Goal: Task Accomplishment & Management: Use online tool/utility

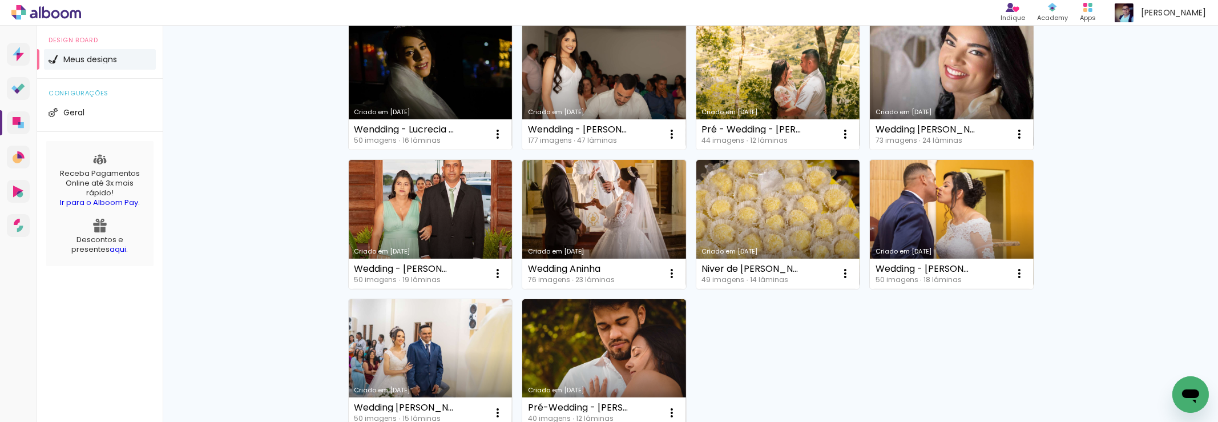
scroll to position [685, 0]
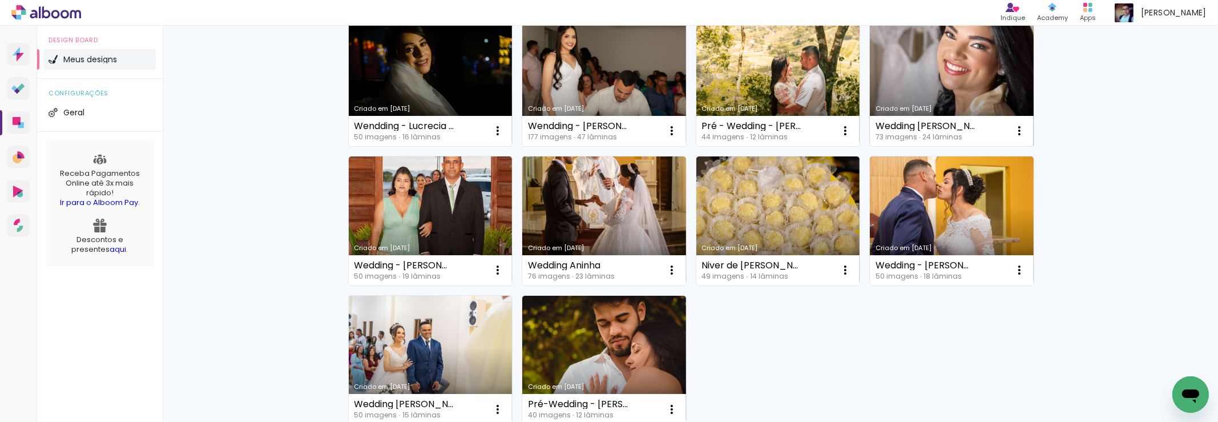
click at [928, 68] on link "Criado em [DATE]" at bounding box center [952, 81] width 164 height 129
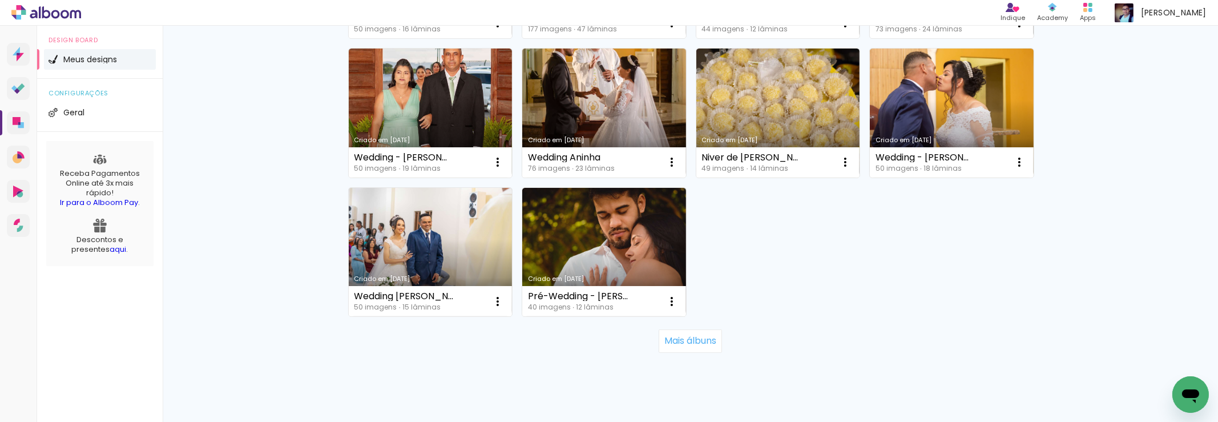
scroll to position [799, 0]
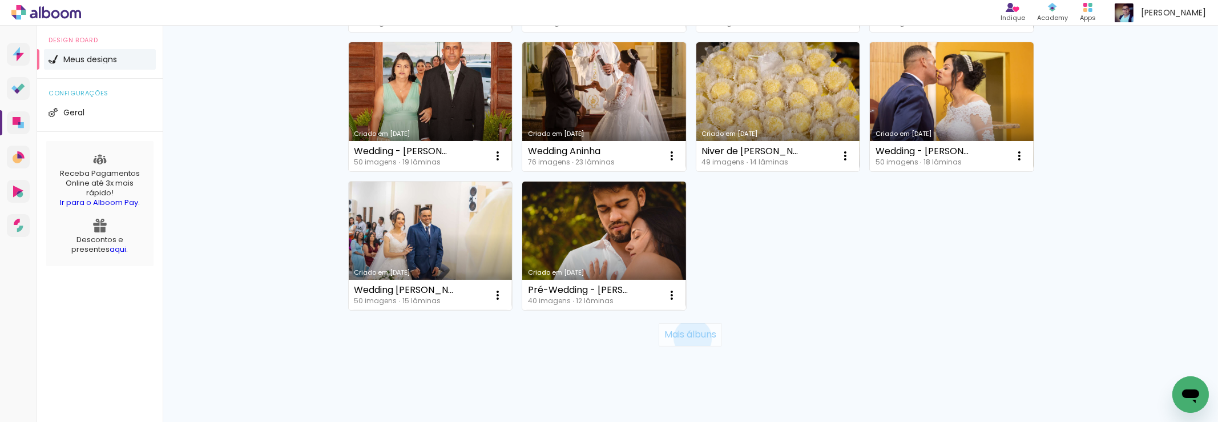
click at [0, 0] on slot "Mais álbuns" at bounding box center [0, 0] width 0 height 0
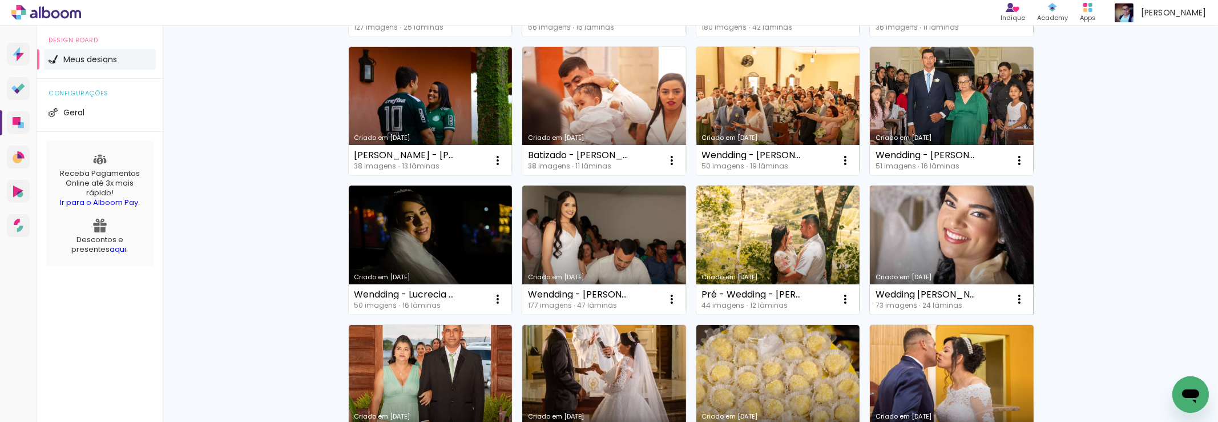
scroll to position [513, 0]
